Goal: Task Accomplishment & Management: Complete application form

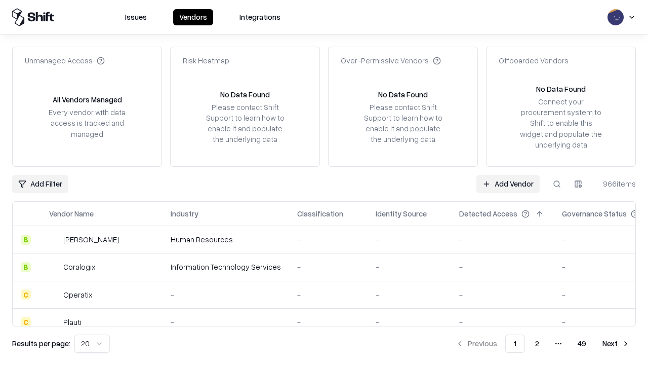
click at [508, 183] on link "Add Vendor" at bounding box center [508, 184] width 63 height 18
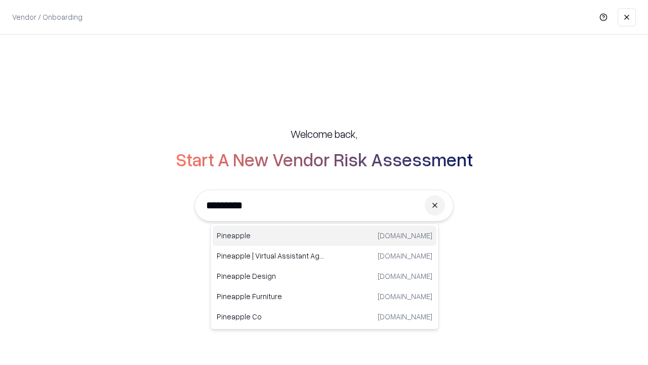
click at [325, 236] on div "Pineapple [DOMAIN_NAME]" at bounding box center [325, 235] width 224 height 20
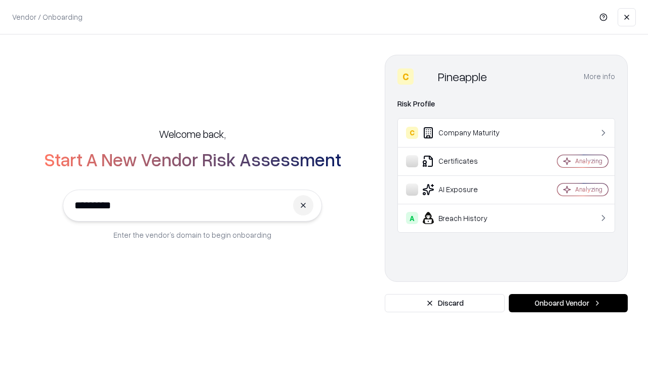
type input "*********"
click at [568, 303] on button "Onboard Vendor" at bounding box center [568, 303] width 119 height 18
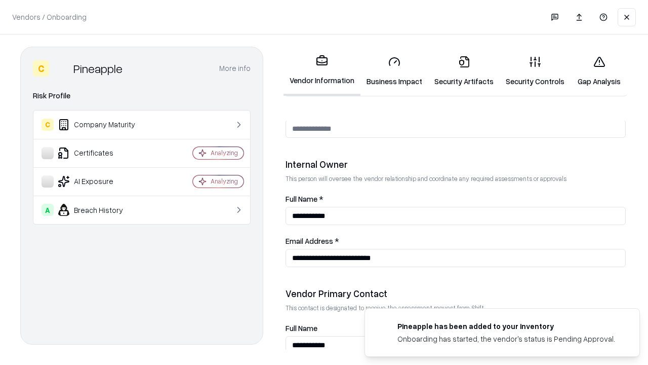
scroll to position [525, 0]
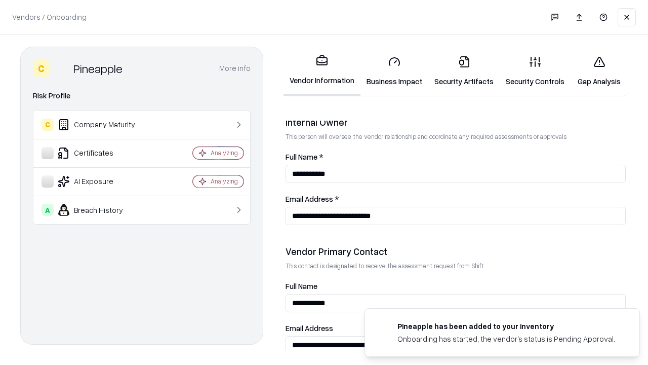
click at [395, 71] on link "Business Impact" at bounding box center [395, 71] width 68 height 47
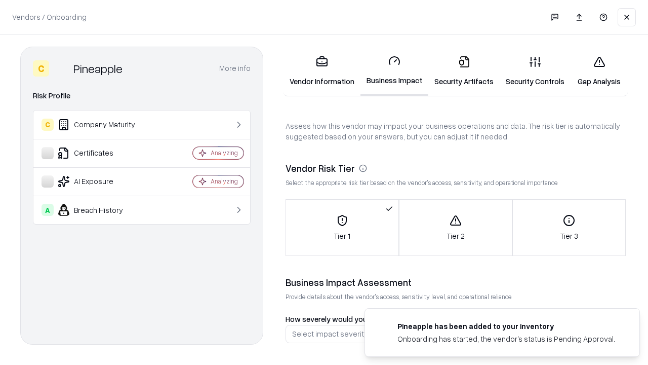
click at [464, 71] on link "Security Artifacts" at bounding box center [464, 71] width 71 height 47
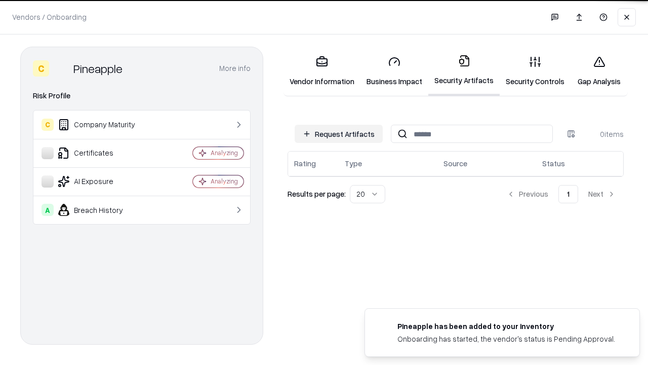
click at [339, 134] on button "Request Artifacts" at bounding box center [339, 134] width 88 height 18
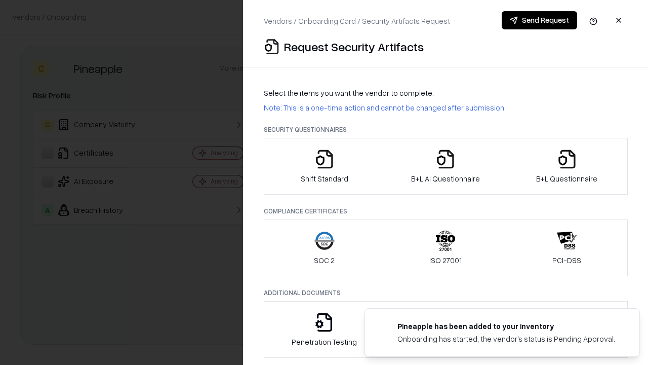
click at [324, 166] on icon "button" at bounding box center [325, 159] width 20 height 20
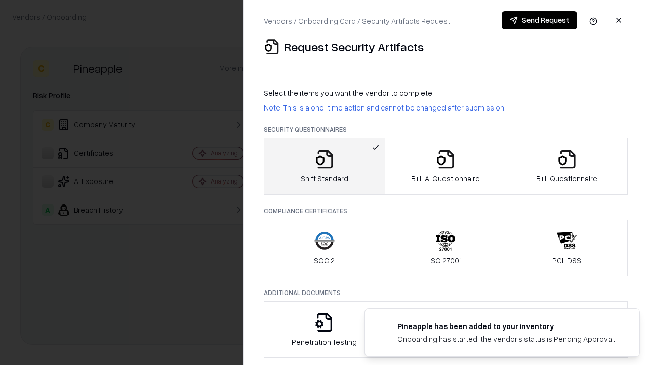
click at [540, 20] on button "Send Request" at bounding box center [539, 20] width 75 height 18
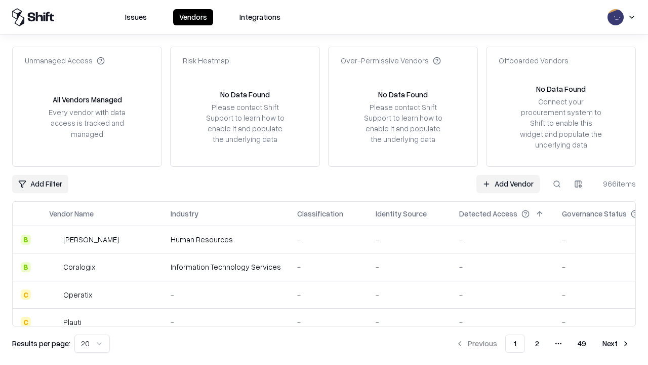
click at [557, 183] on button at bounding box center [557, 184] width 18 height 18
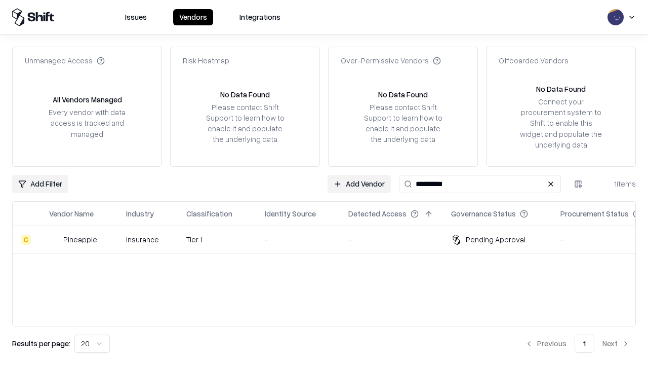
type input "*********"
click at [330, 239] on div "-" at bounding box center [298, 239] width 67 height 11
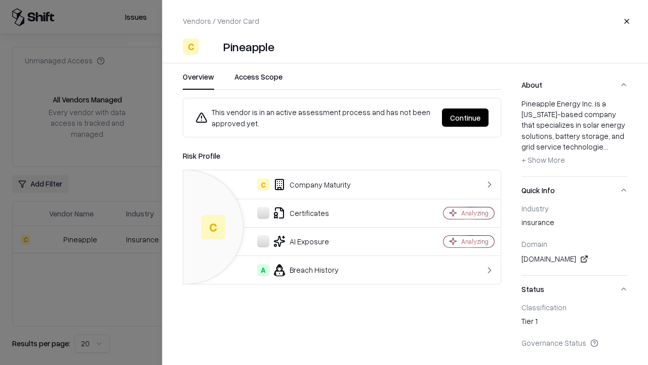
click at [466, 118] on button "Continue" at bounding box center [465, 117] width 47 height 18
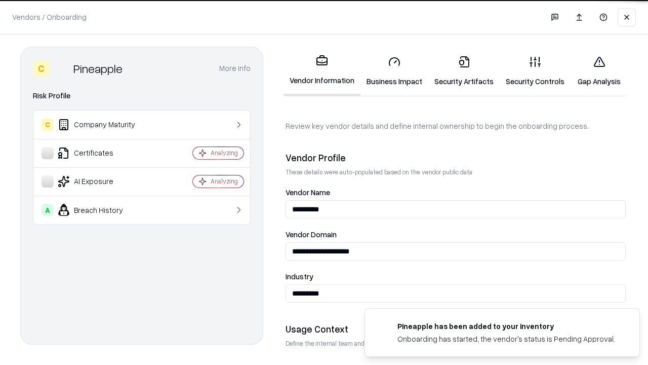
click at [464, 71] on link "Security Artifacts" at bounding box center [464, 71] width 71 height 47
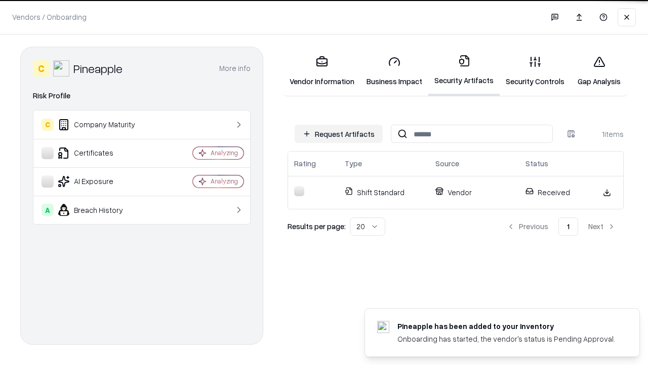
click at [599, 71] on link "Gap Analysis" at bounding box center [599, 71] width 57 height 47
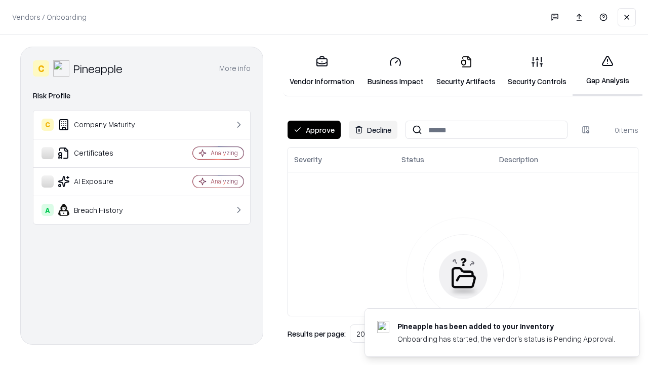
click at [314, 130] on button "Approve" at bounding box center [314, 130] width 53 height 18
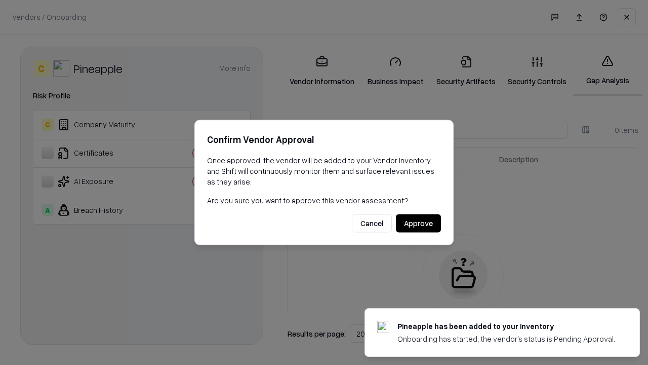
click at [418, 223] on button "Approve" at bounding box center [418, 223] width 45 height 18
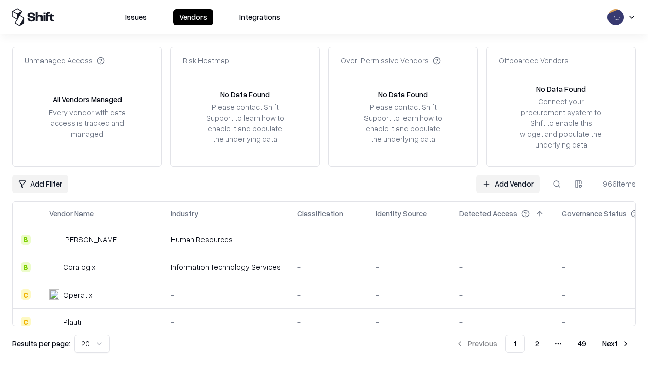
type input "*********"
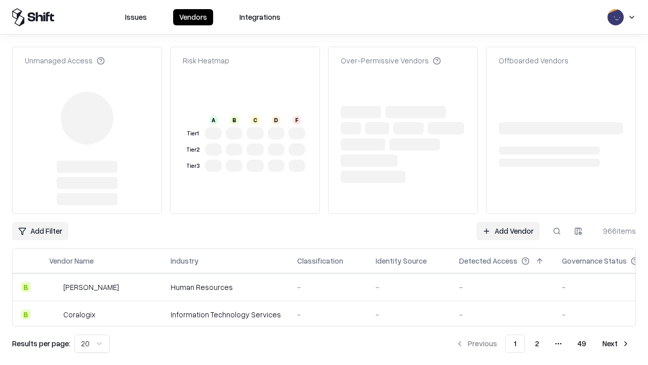
click at [508, 222] on link "Add Vendor" at bounding box center [508, 231] width 63 height 18
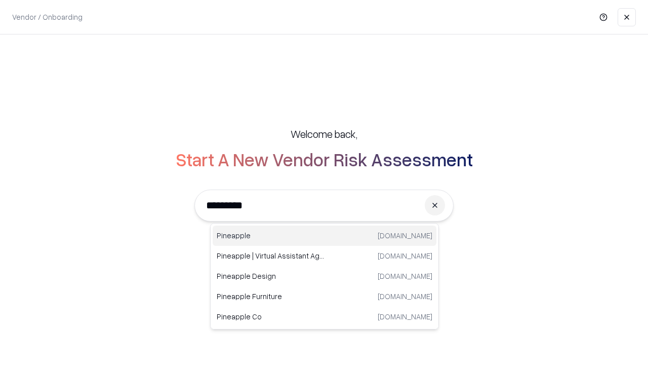
click at [325, 236] on div "Pineapple [DOMAIN_NAME]" at bounding box center [325, 235] width 224 height 20
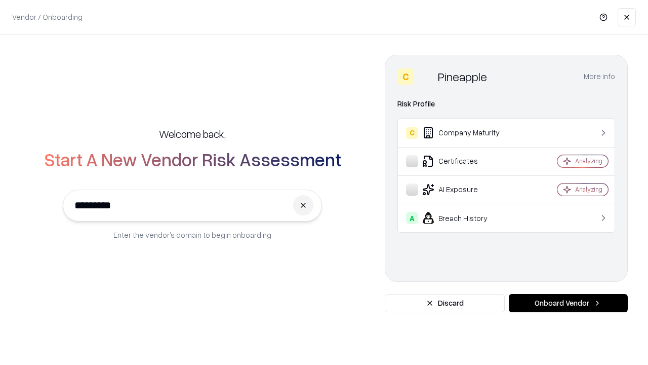
type input "*********"
click at [568, 303] on button "Onboard Vendor" at bounding box center [568, 303] width 119 height 18
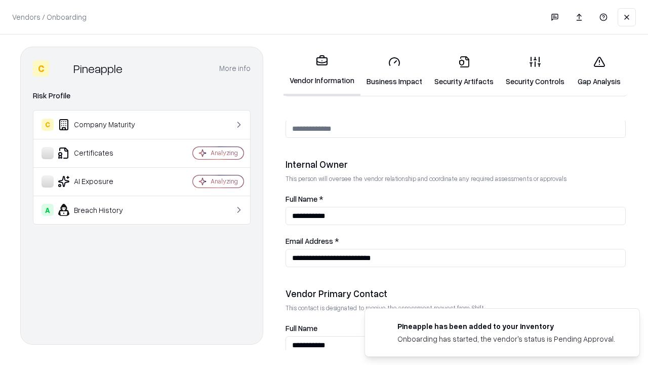
scroll to position [525, 0]
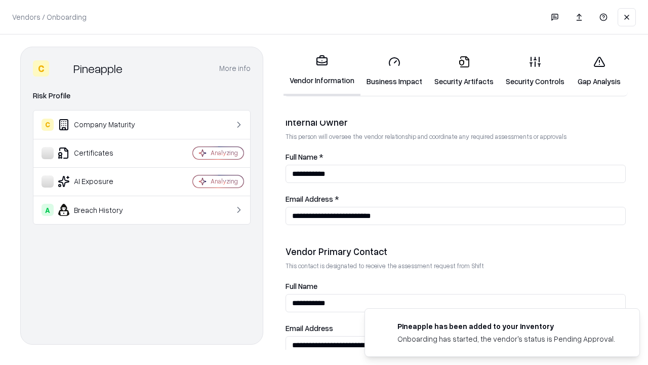
click at [599, 71] on link "Gap Analysis" at bounding box center [599, 71] width 57 height 47
